Goal: Task Accomplishment & Management: Use online tool/utility

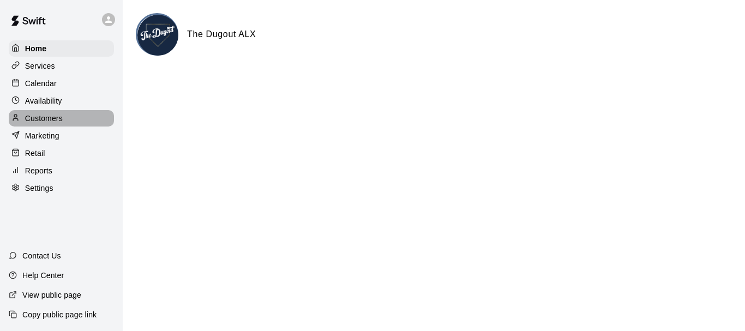
click at [63, 120] on div "Customers" at bounding box center [61, 118] width 105 height 16
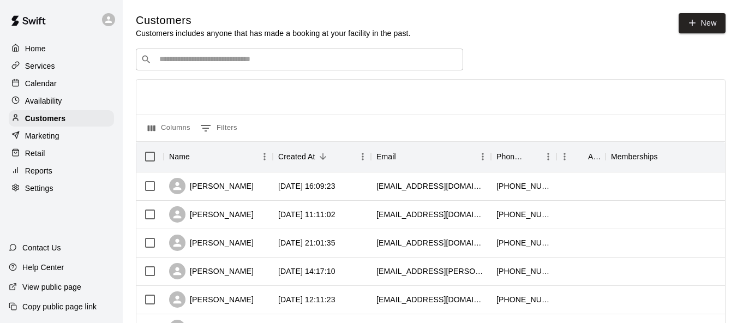
click at [334, 62] on input "Search customers by name or email" at bounding box center [307, 59] width 302 height 11
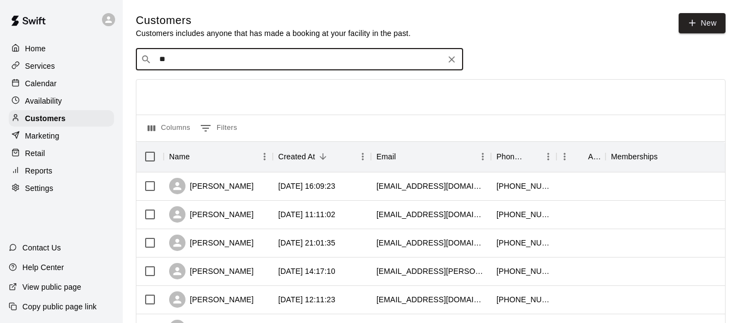
type input "***"
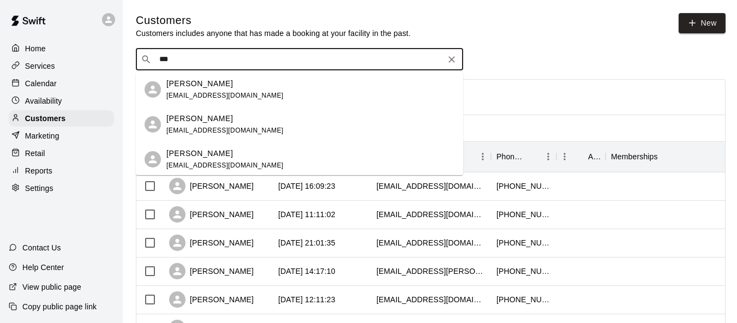
click at [293, 92] on div "[PERSON_NAME] [EMAIL_ADDRESS][DOMAIN_NAME]" at bounding box center [310, 89] width 288 height 23
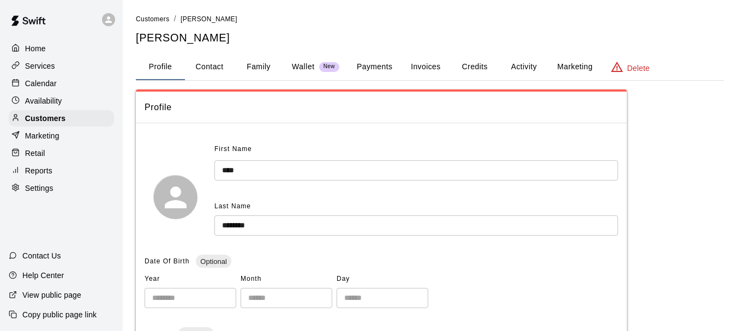
click at [386, 67] on button "Payments" at bounding box center [374, 67] width 53 height 26
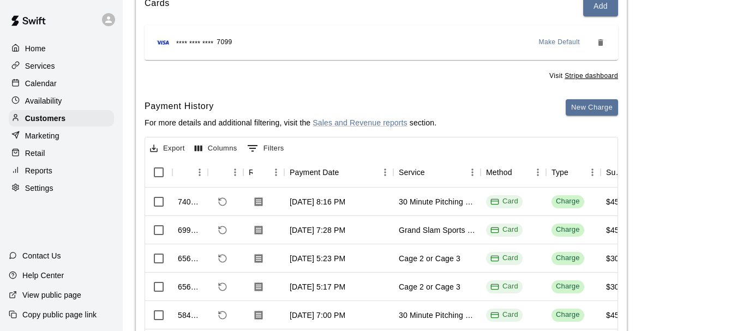
scroll to position [164, 0]
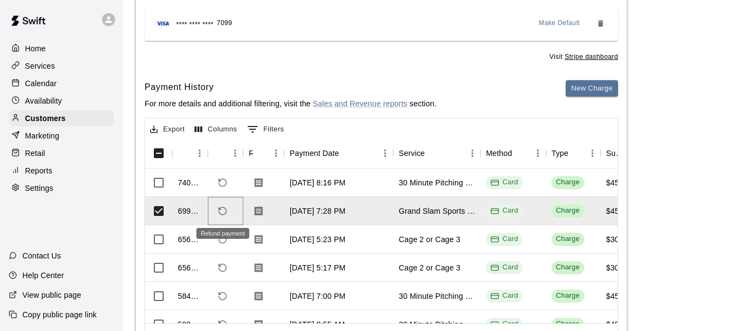
click at [223, 209] on icon "Refund payment" at bounding box center [223, 211] width 10 height 10
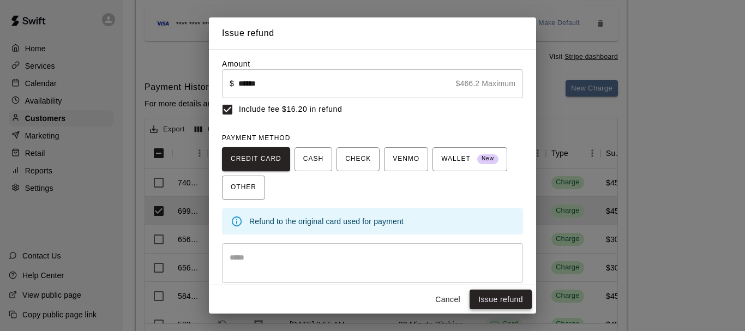
click at [492, 296] on button "Issue refund" at bounding box center [501, 300] width 62 height 20
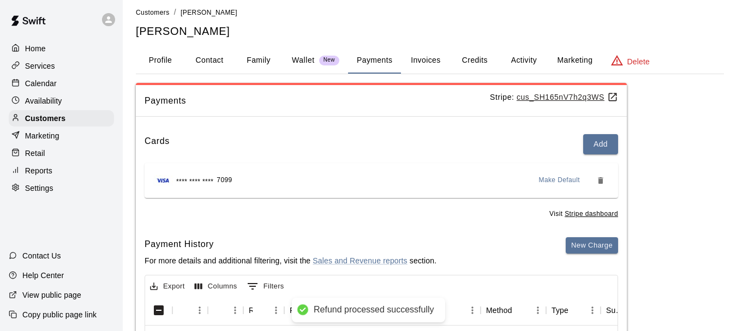
scroll to position [0, 0]
